Goal: Complete application form

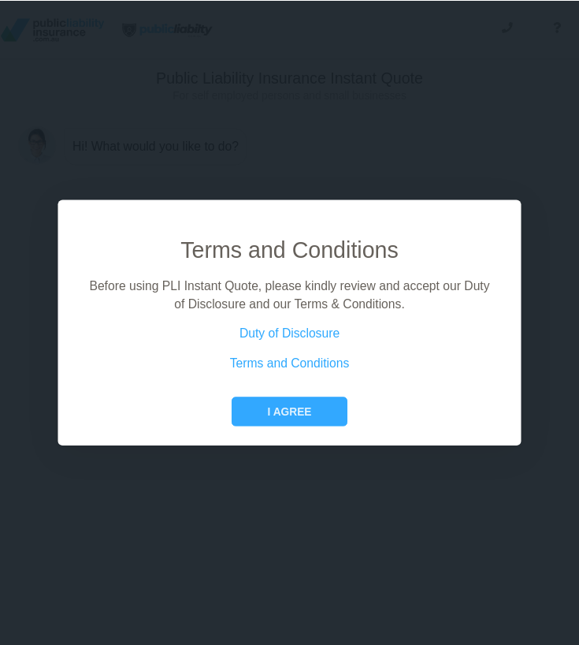
scroll to position [0, 6]
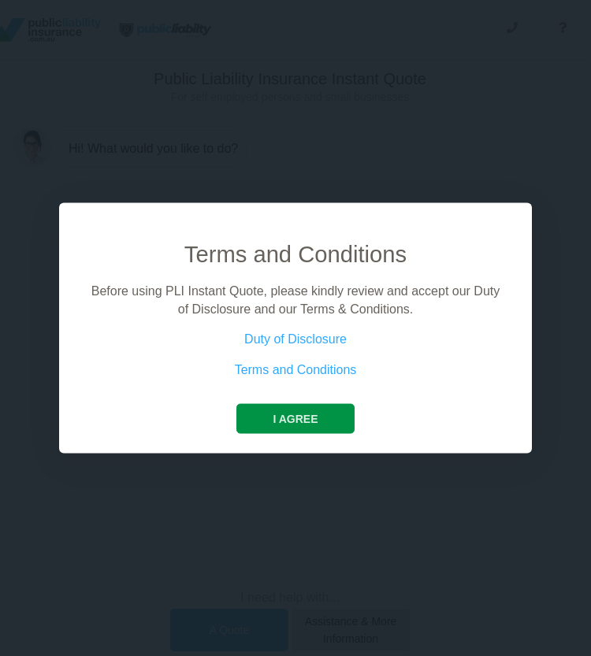
click at [296, 428] on button "I agree" at bounding box center [294, 419] width 117 height 30
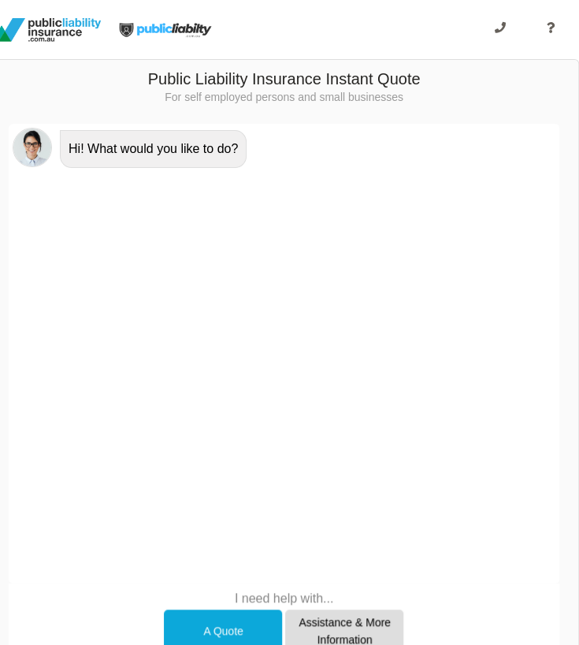
click at [242, 627] on div "A Quote" at bounding box center [223, 630] width 118 height 43
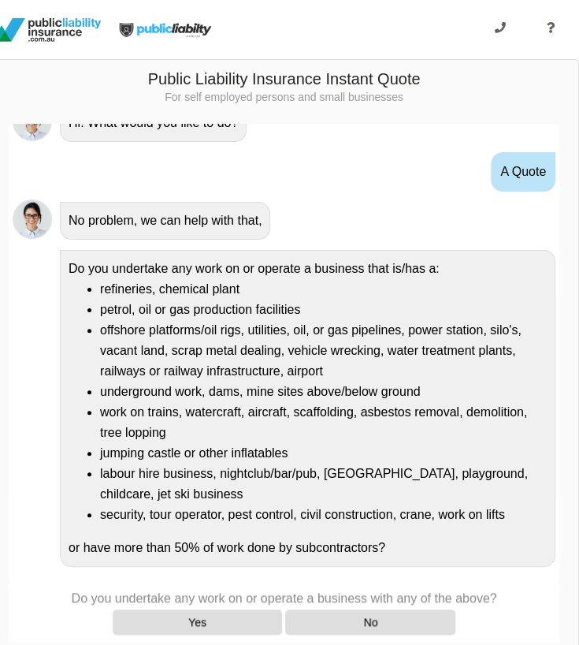
scroll to position [29, 0]
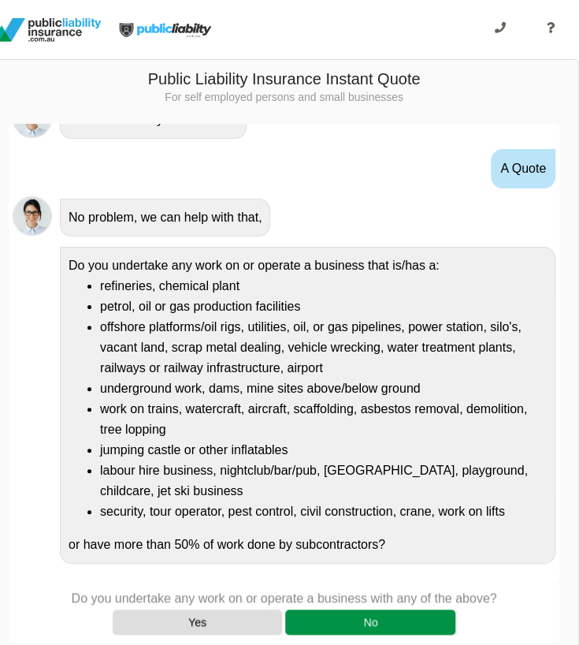
click at [316, 619] on div "No" at bounding box center [370, 621] width 170 height 25
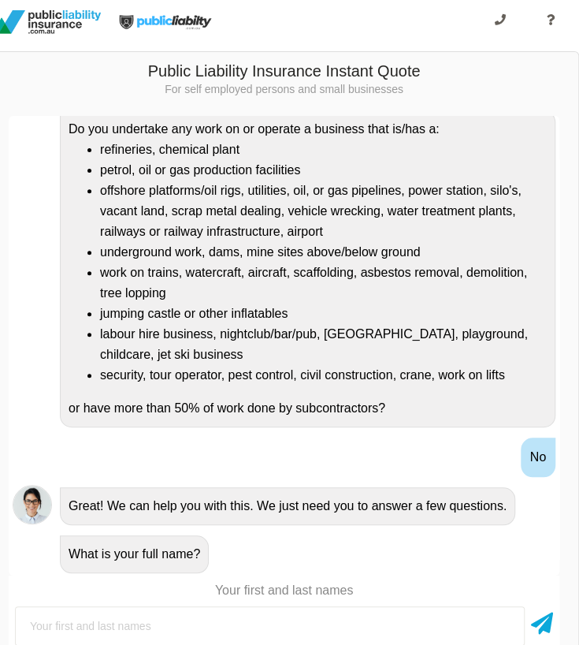
scroll to position [8, 6]
type input "[PERSON_NAME]"
click at [547, 626] on icon at bounding box center [542, 620] width 22 height 28
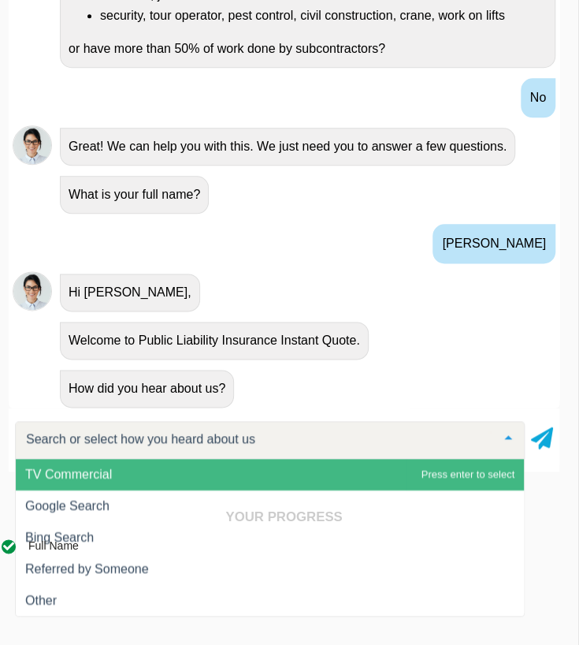
scroll to position [172, 6]
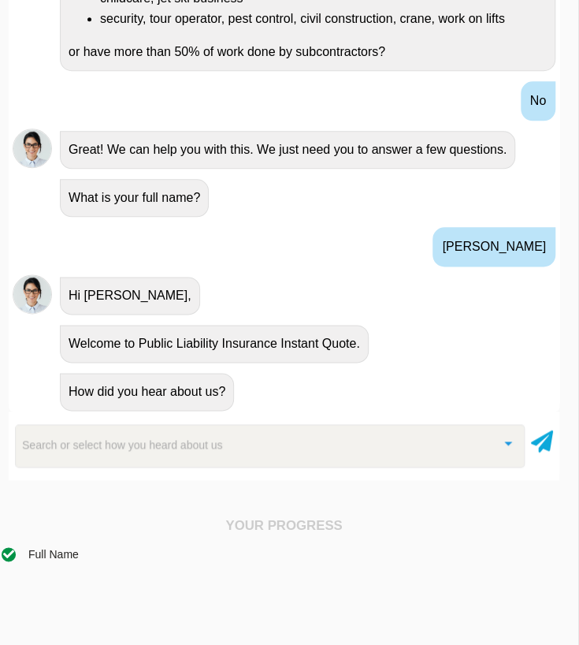
click at [433, 459] on div "Search or select how you heard about us" at bounding box center [270, 445] width 510 height 43
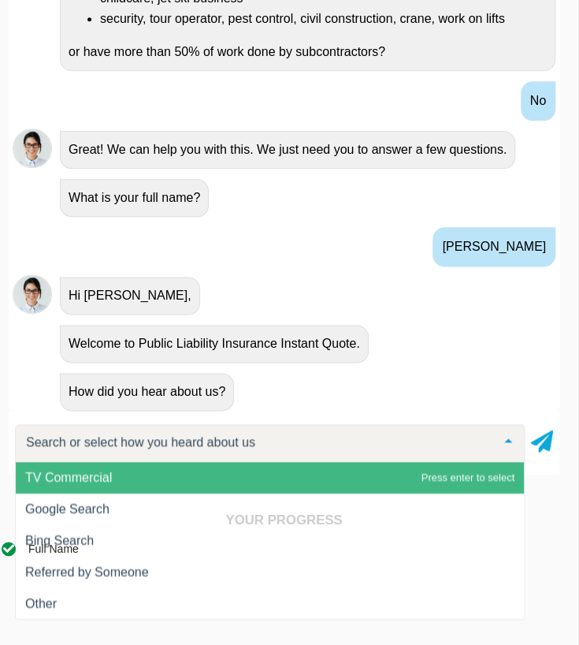
click at [370, 519] on h4 "Your Progress" at bounding box center [284, 520] width 565 height 16
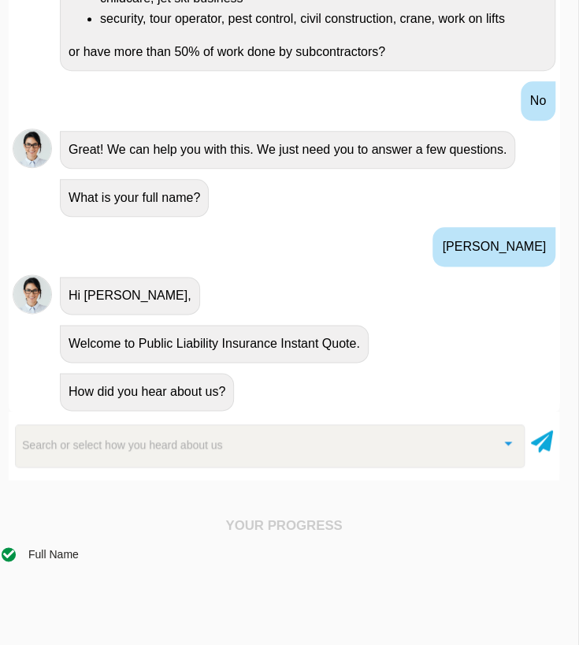
click at [345, 452] on div "Search or select how you heard about us" at bounding box center [270, 445] width 510 height 43
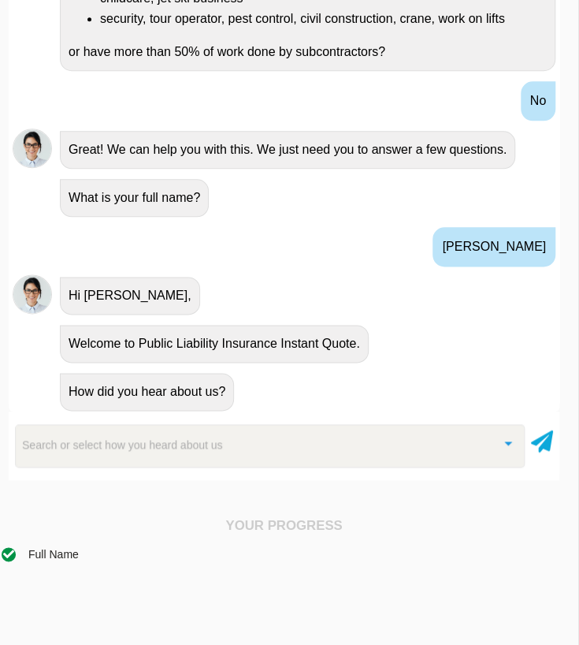
click at [330, 441] on div "Search or select how you heard about us" at bounding box center [270, 445] width 510 height 43
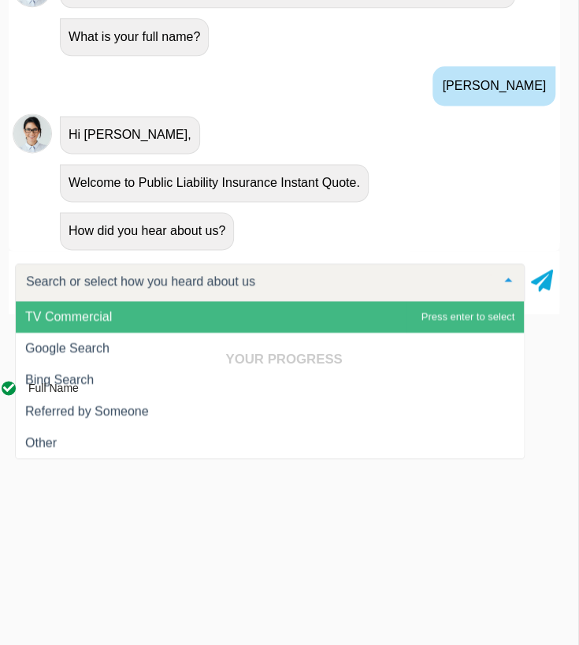
scroll to position [351, 6]
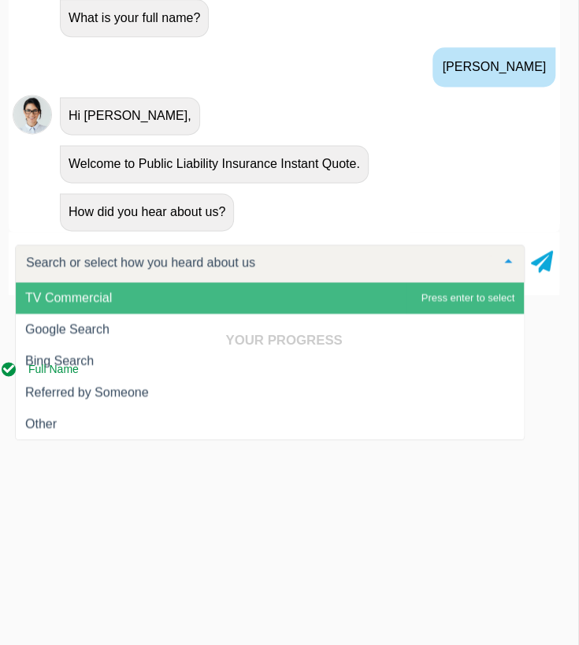
click at [431, 374] on div "Full Name" at bounding box center [284, 368] width 565 height 17
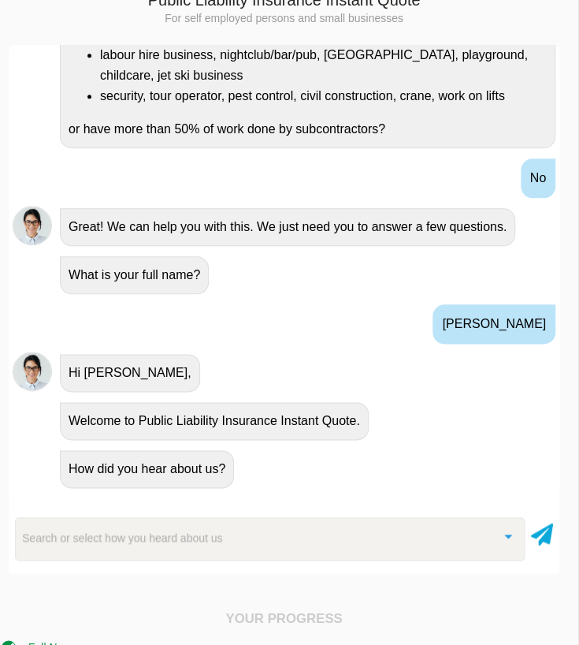
scroll to position [76, 6]
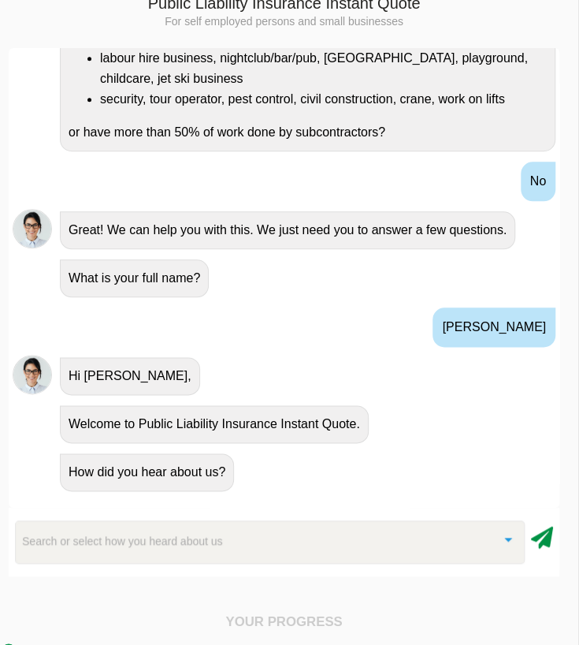
click at [548, 547] on icon at bounding box center [542, 534] width 22 height 28
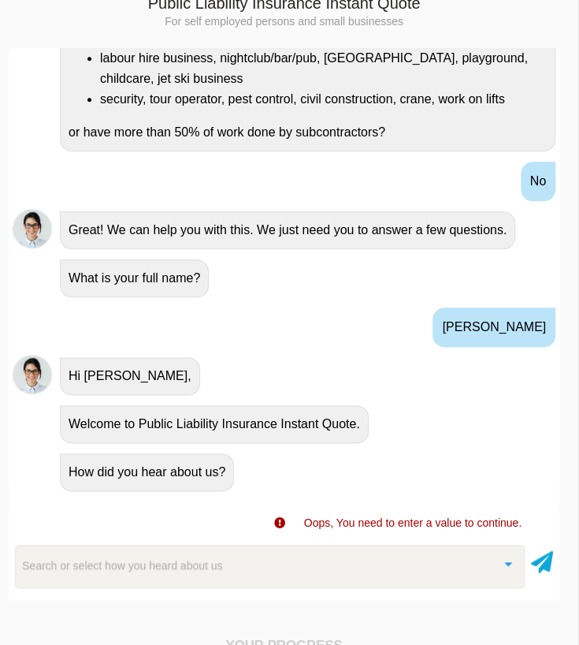
click at [469, 565] on div "Search or select how you heard about us" at bounding box center [270, 566] width 510 height 43
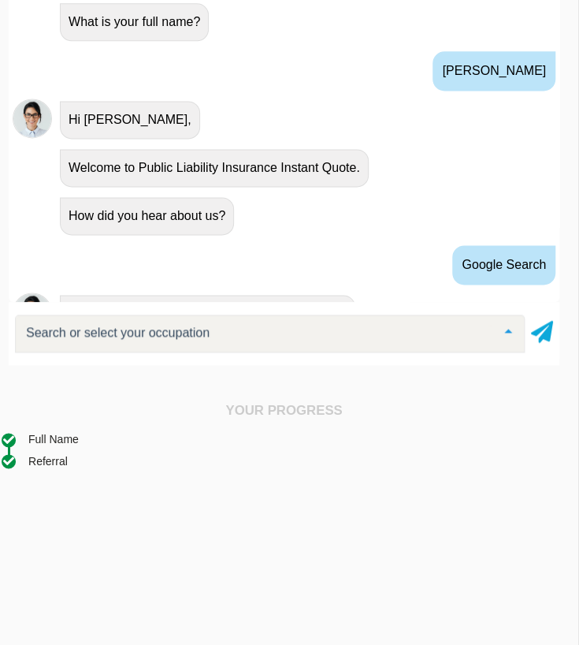
scroll to position [494, 0]
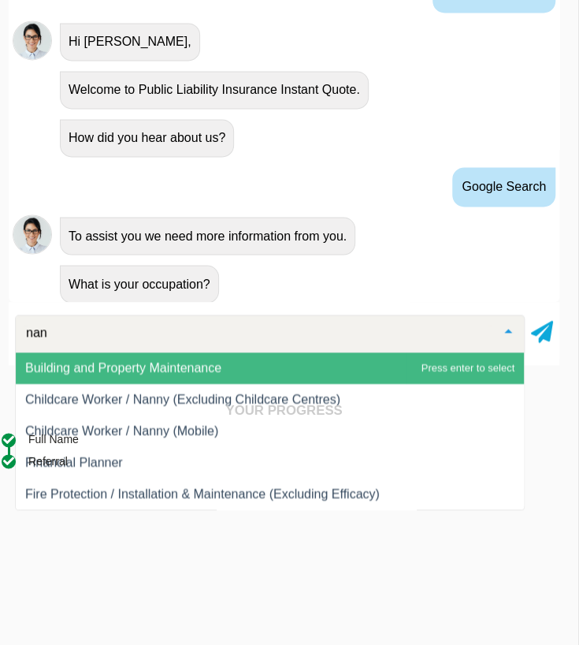
type input "nann"
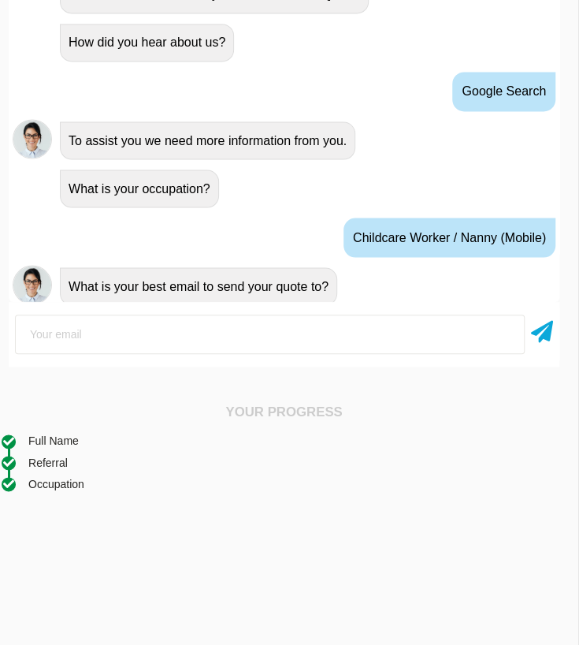
scroll to position [591, 0]
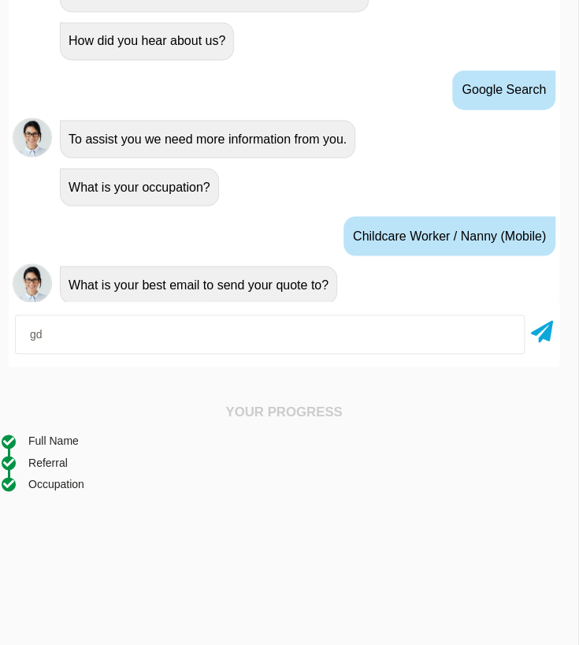
type input "[EMAIL_ADDRESS][DOMAIN_NAME]"
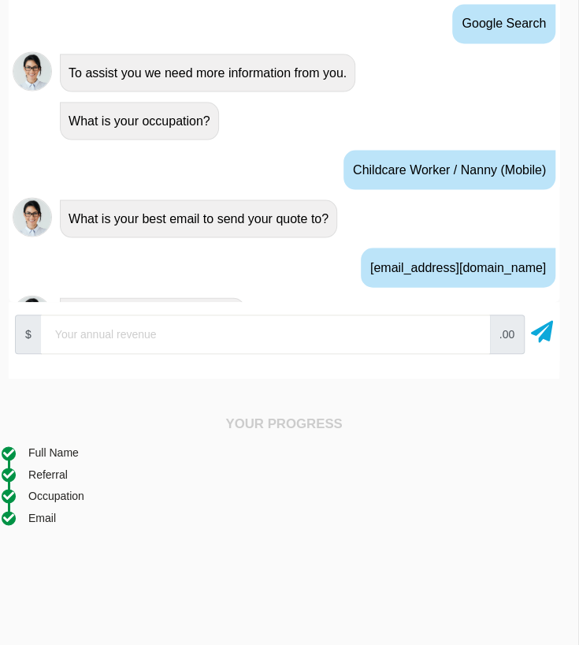
scroll to position [689, 0]
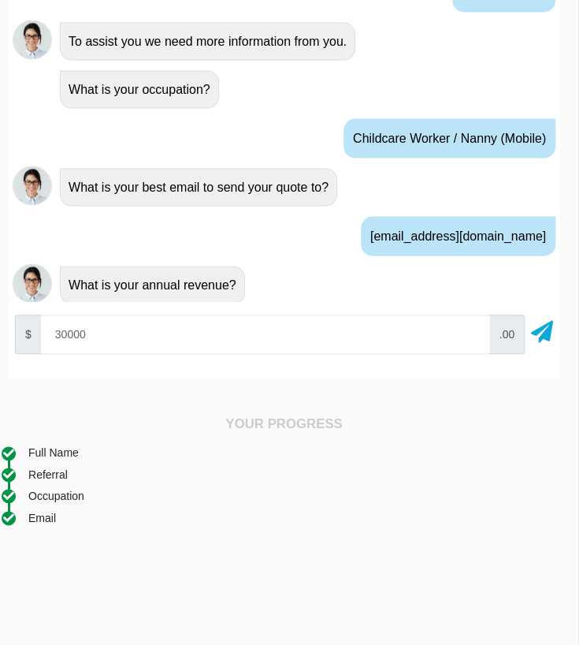
type input "30000"
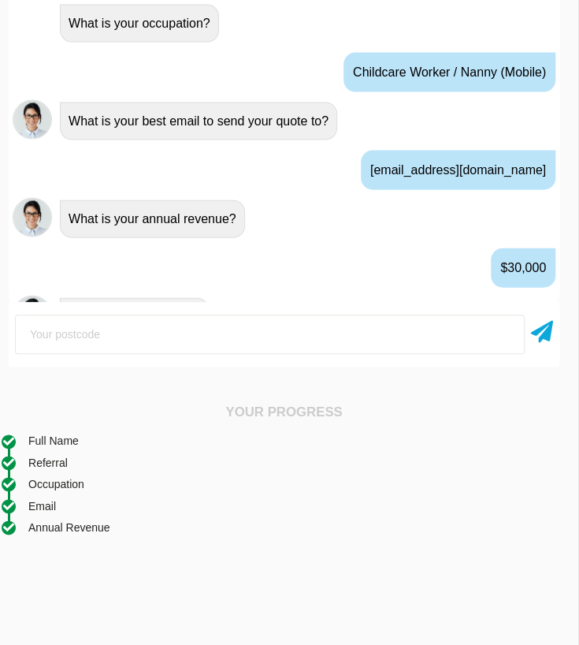
scroll to position [786, 0]
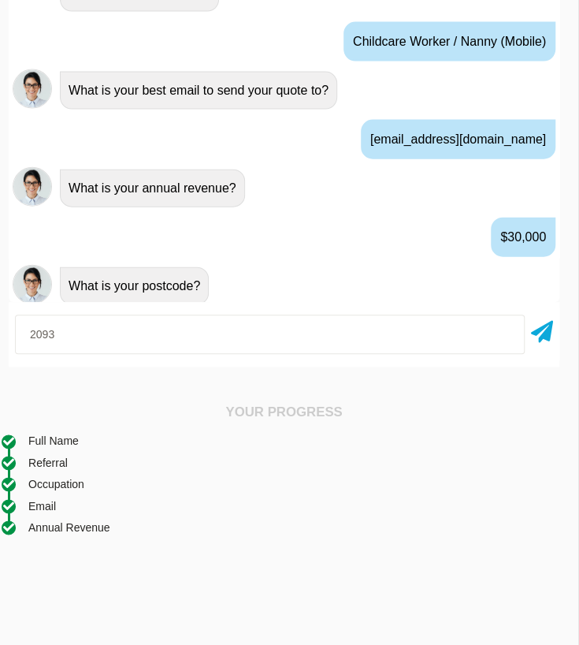
type input "2093"
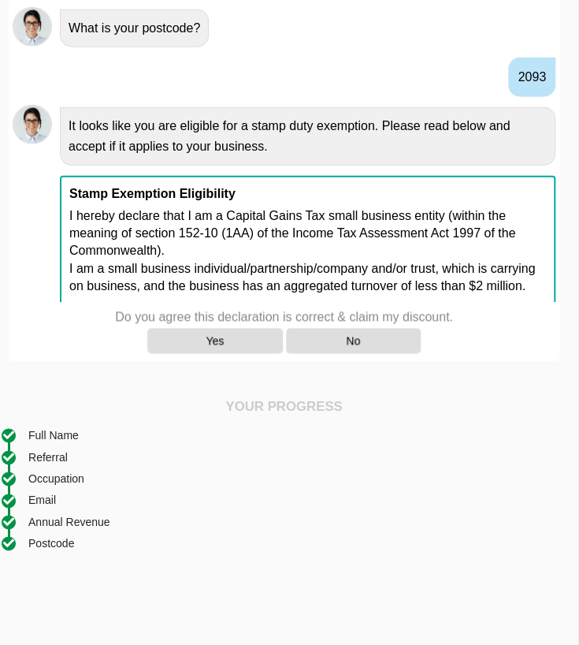
scroll to position [1059, 0]
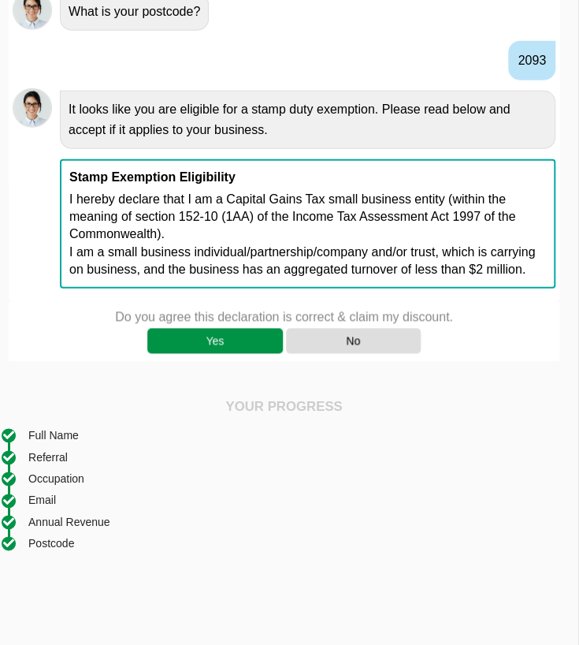
click at [230, 343] on div "Yes" at bounding box center [214, 340] width 135 height 25
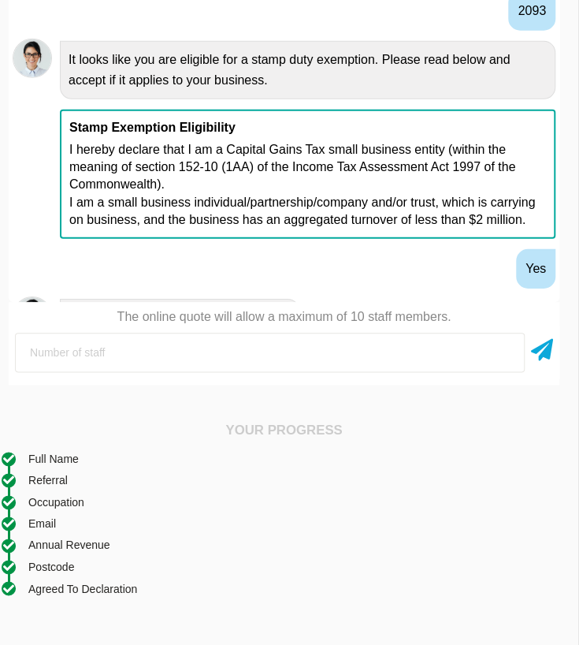
scroll to position [1139, 0]
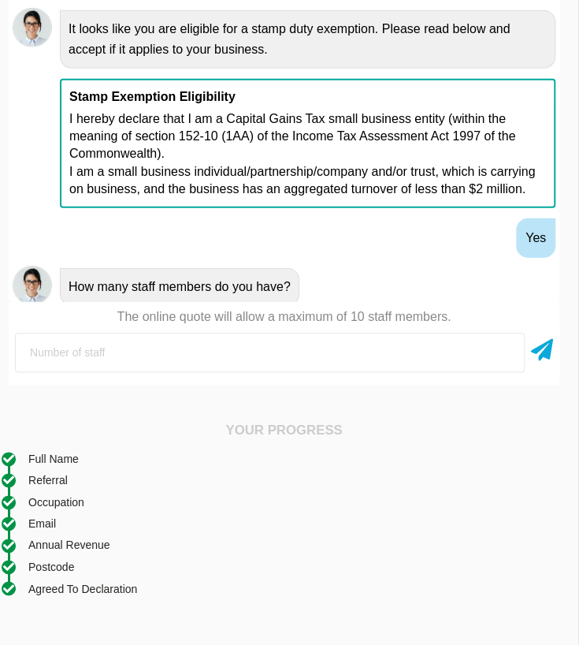
click at [109, 354] on input "number" at bounding box center [270, 352] width 510 height 39
type input "1"
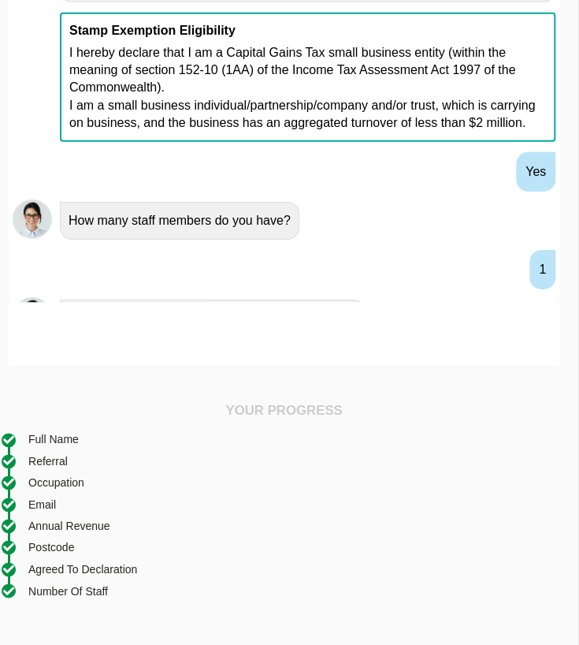
scroll to position [1237, 0]
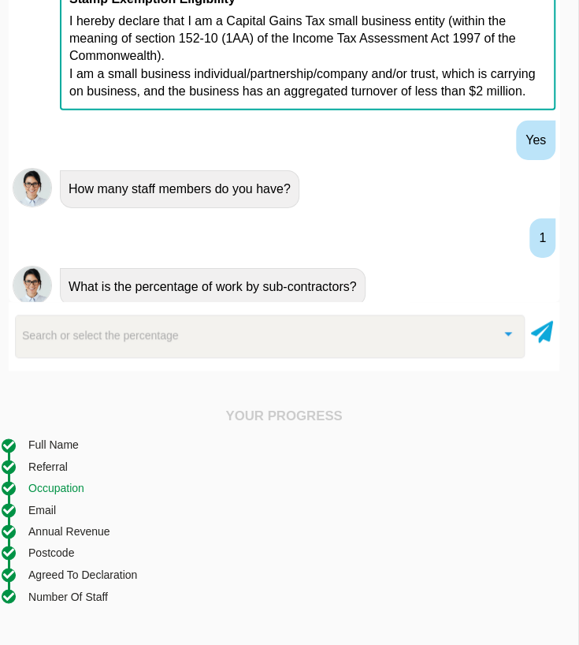
click at [515, 482] on div "Occupation" at bounding box center [284, 487] width 565 height 17
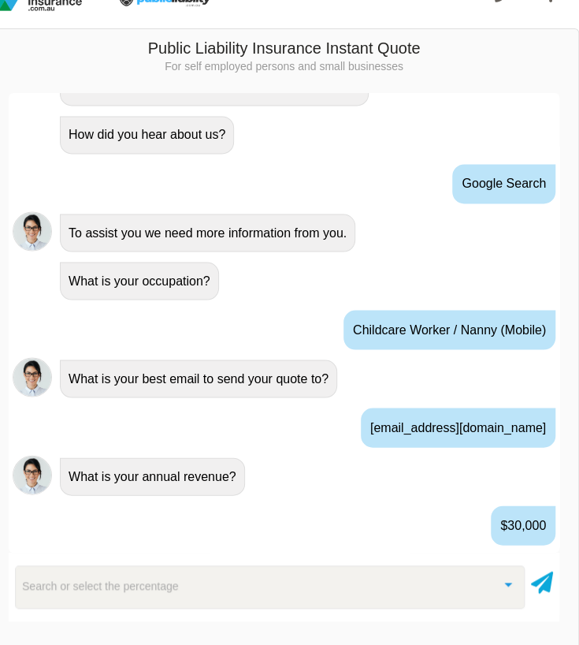
scroll to position [1253, 0]
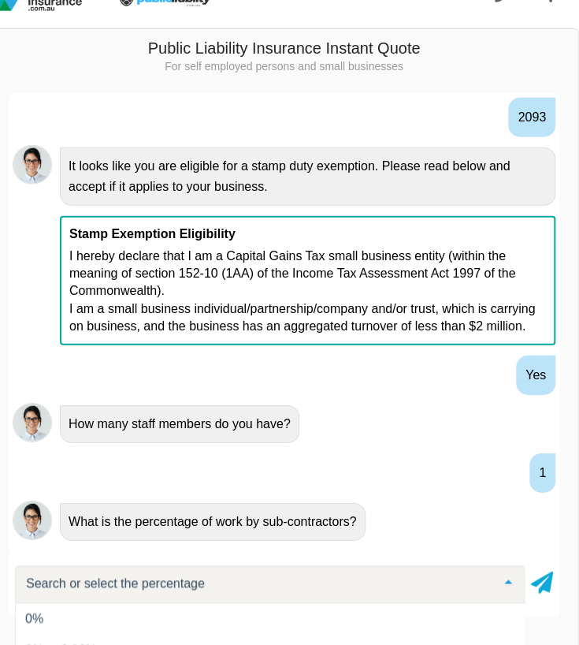
click at [440, 589] on div at bounding box center [270, 584] width 510 height 38
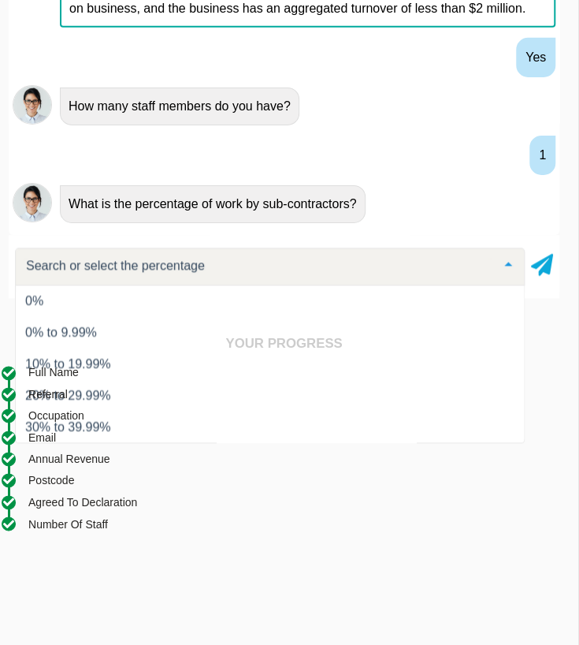
scroll to position [400, 6]
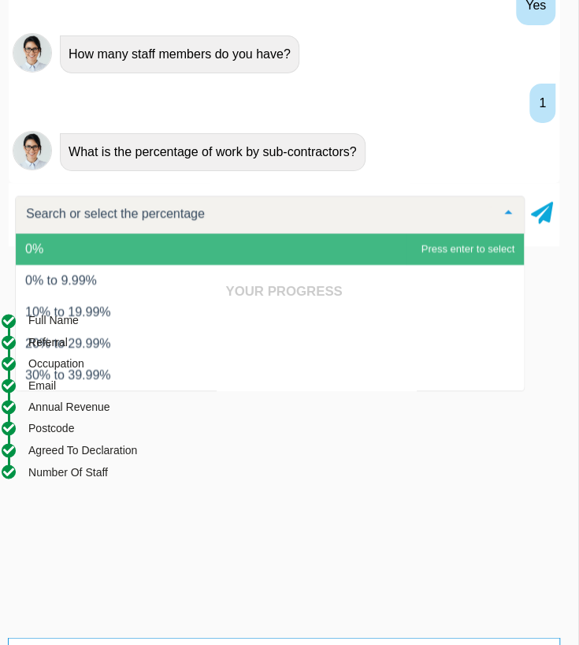
click at [55, 244] on span "0%" at bounding box center [270, 249] width 508 height 32
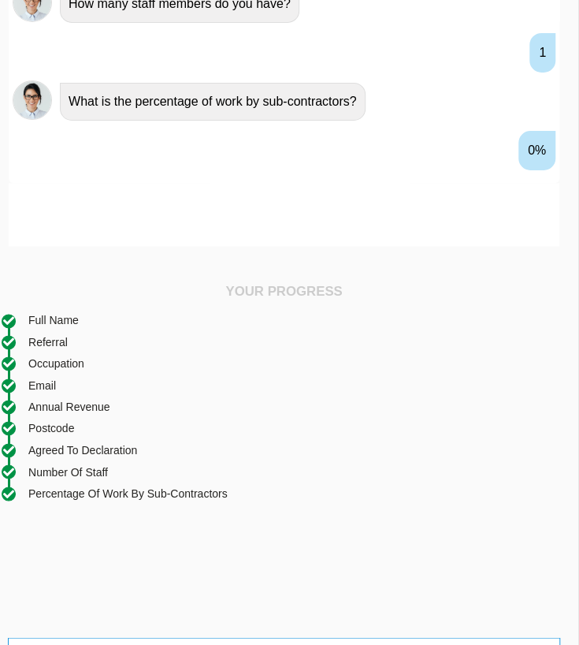
scroll to position [1334, 0]
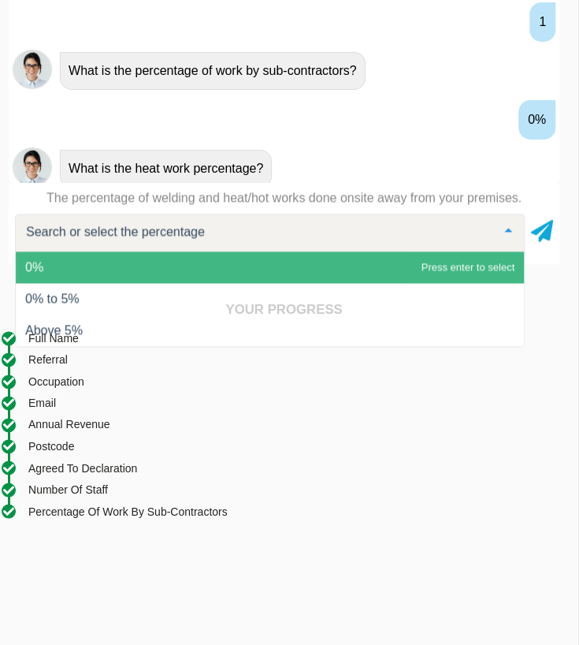
click at [68, 270] on span "0%" at bounding box center [270, 267] width 508 height 32
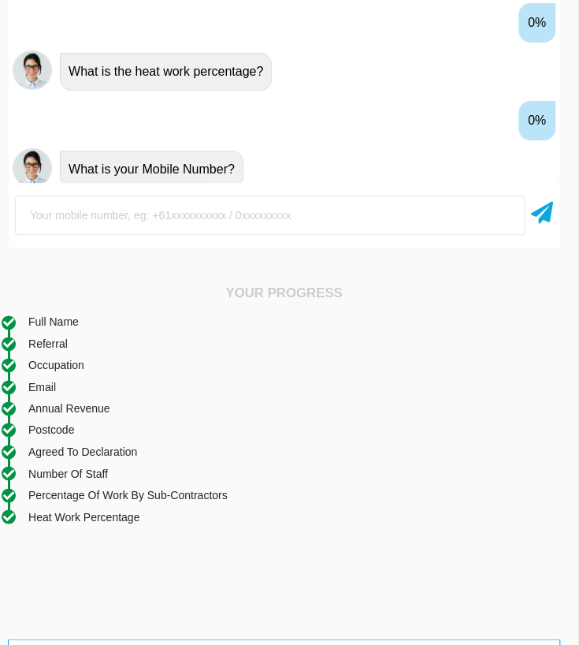
scroll to position [1431, 0]
type input "0422304383"
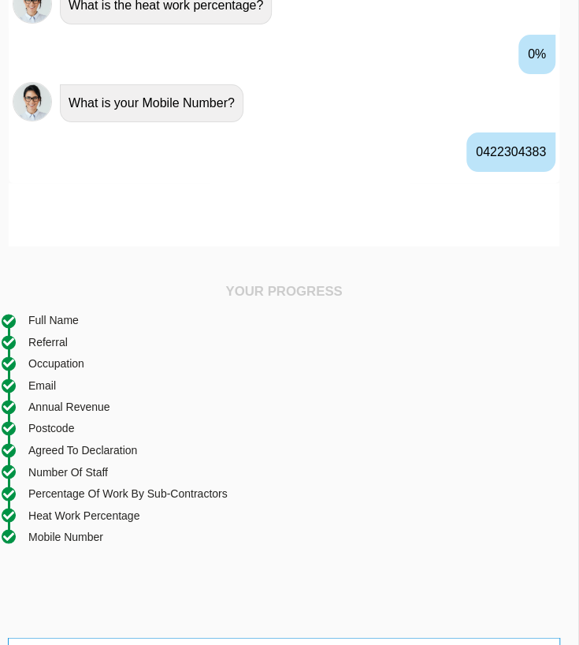
scroll to position [1529, 0]
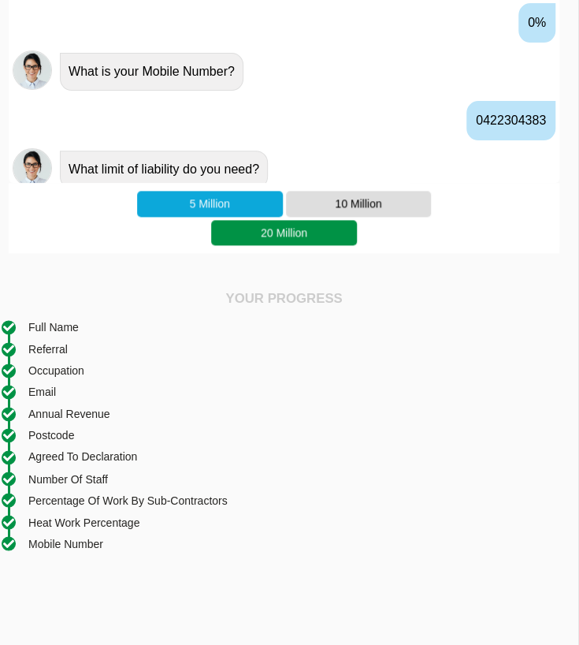
click at [292, 238] on div "20 Million" at bounding box center [284, 232] width 146 height 25
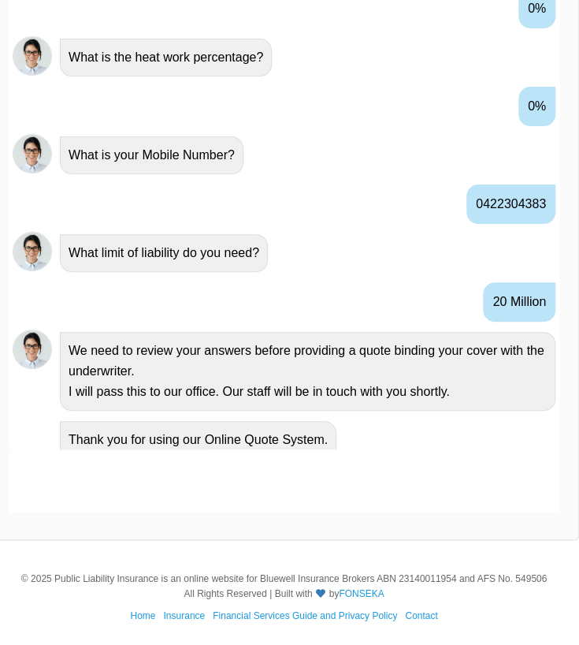
scroll to position [1714, 0]
